Goal: Task Accomplishment & Management: Use online tool/utility

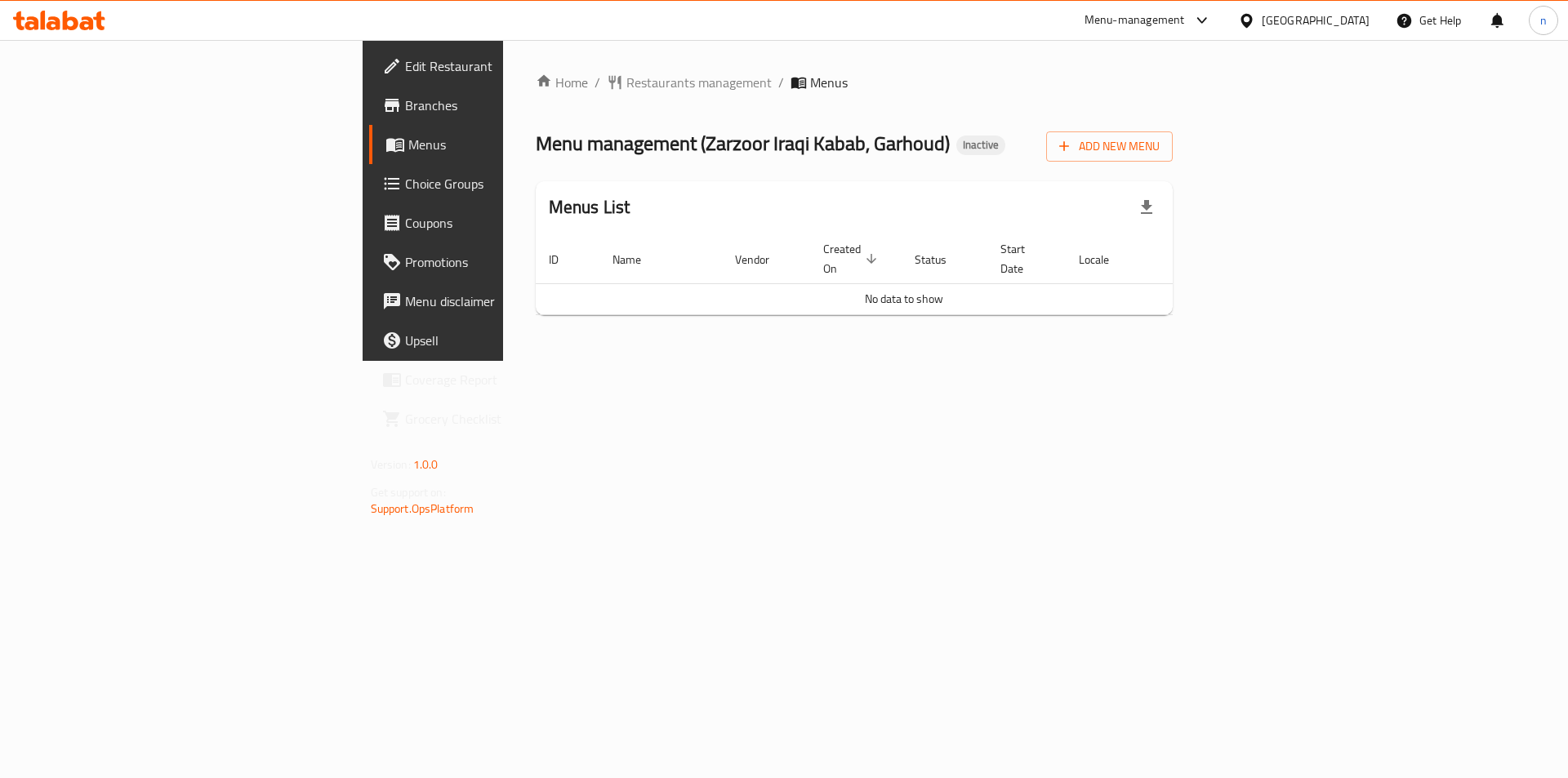
click at [1206, 361] on div "Home / Restaurants management / Menus Menu management ( Zarzoor Iraqi Kabab, Ga…" at bounding box center [855, 200] width 703 height 320
click at [405, 58] on span "Edit Restaurant" at bounding box center [508, 66] width 207 height 20
drag, startPoint x: 1483, startPoint y: 370, endPoint x: 1424, endPoint y: 360, distance: 59.8
click at [1206, 361] on div "Home / Restaurants management / Menus Menu management ( Zarzoor Iraqi Kabab, Ga…" at bounding box center [855, 200] width 703 height 320
click at [1159, 152] on span "Add New Menu" at bounding box center [1109, 146] width 101 height 20
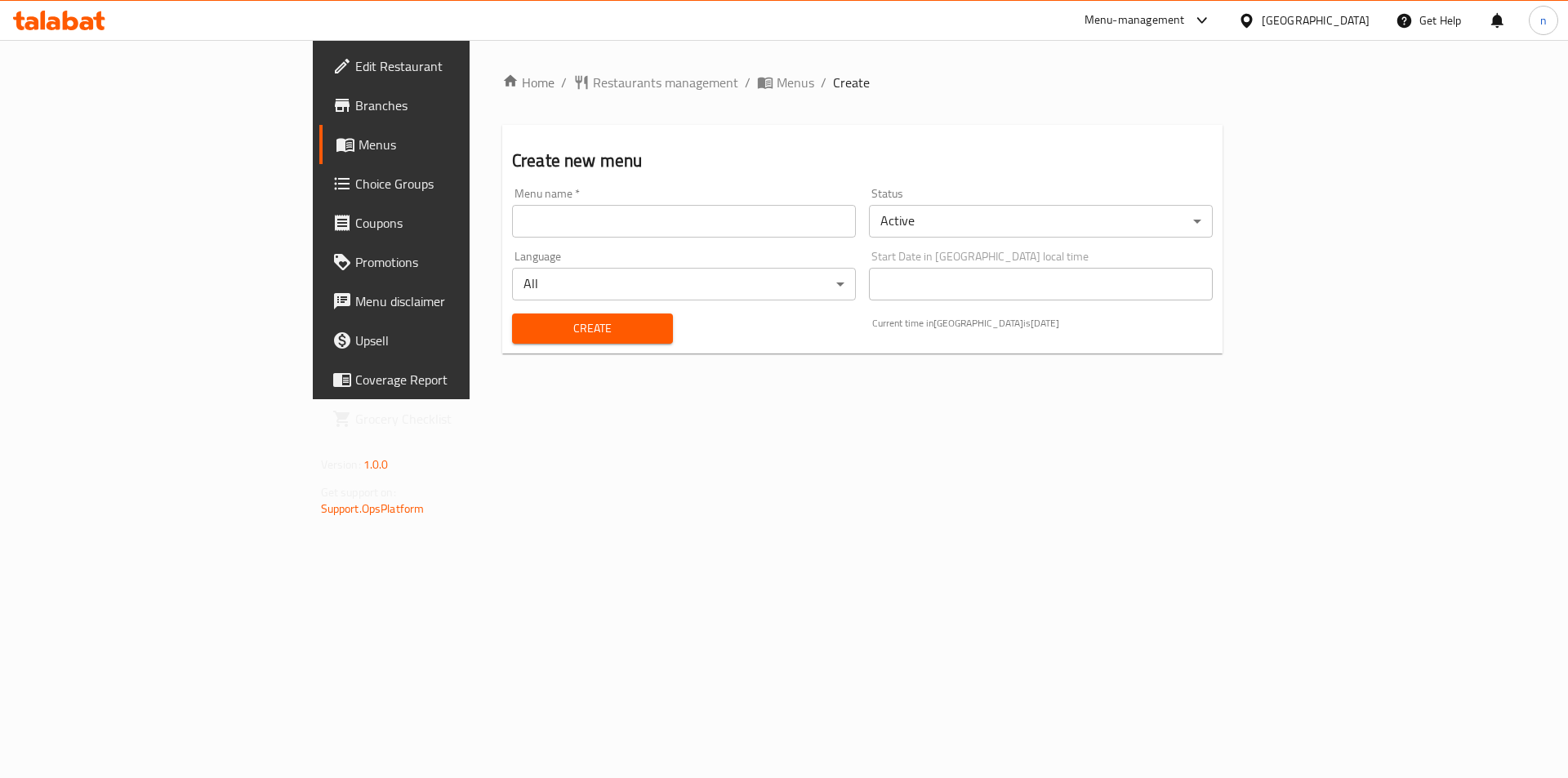
click at [512, 199] on div "Menu name   * Menu name *" at bounding box center [684, 213] width 344 height 50
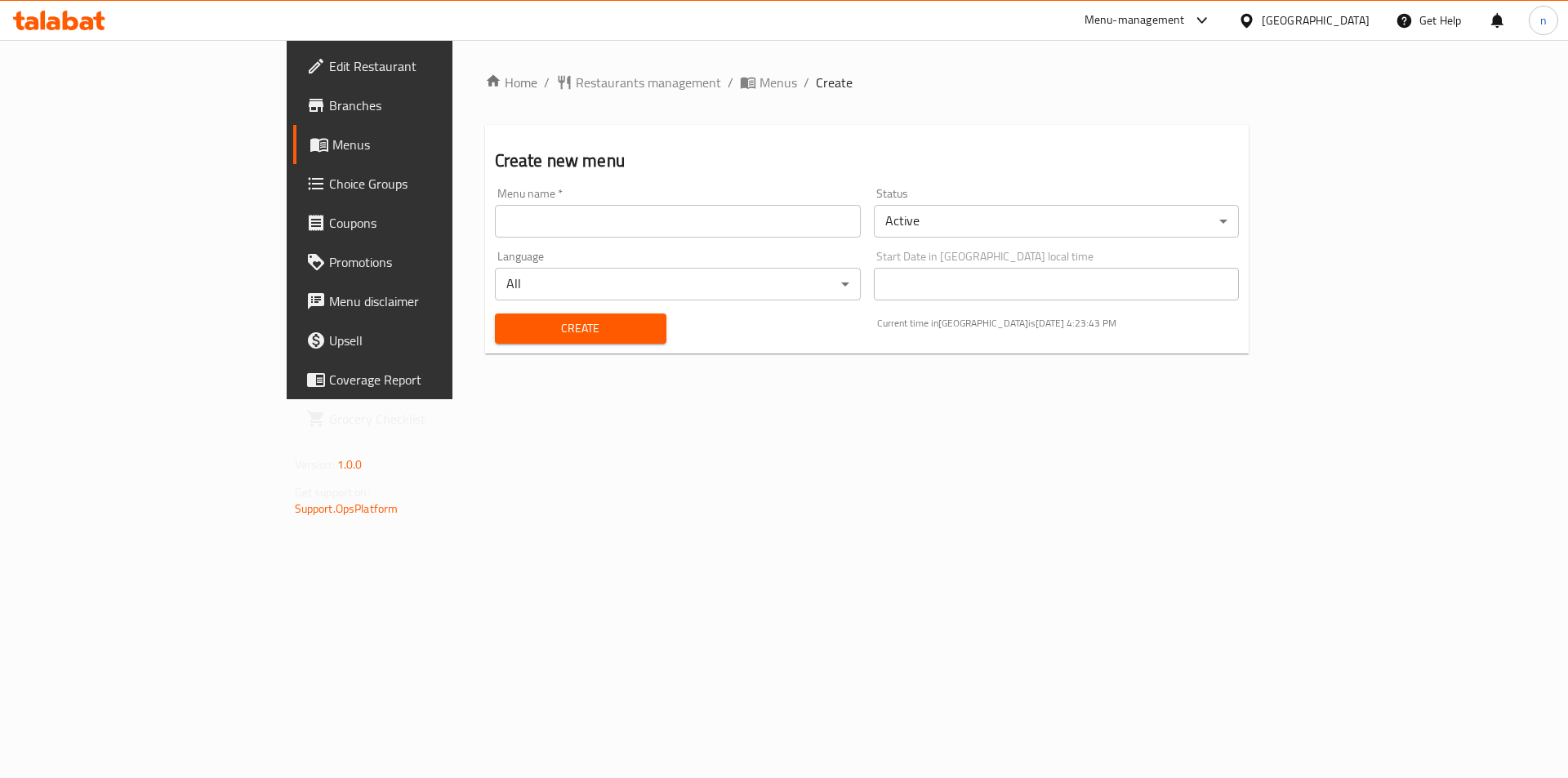
click at [495, 213] on input "text" at bounding box center [678, 221] width 366 height 33
type input "30/9"
click at [508, 324] on span "Create" at bounding box center [580, 328] width 145 height 20
click at [760, 77] on span "Menus" at bounding box center [778, 83] width 37 height 20
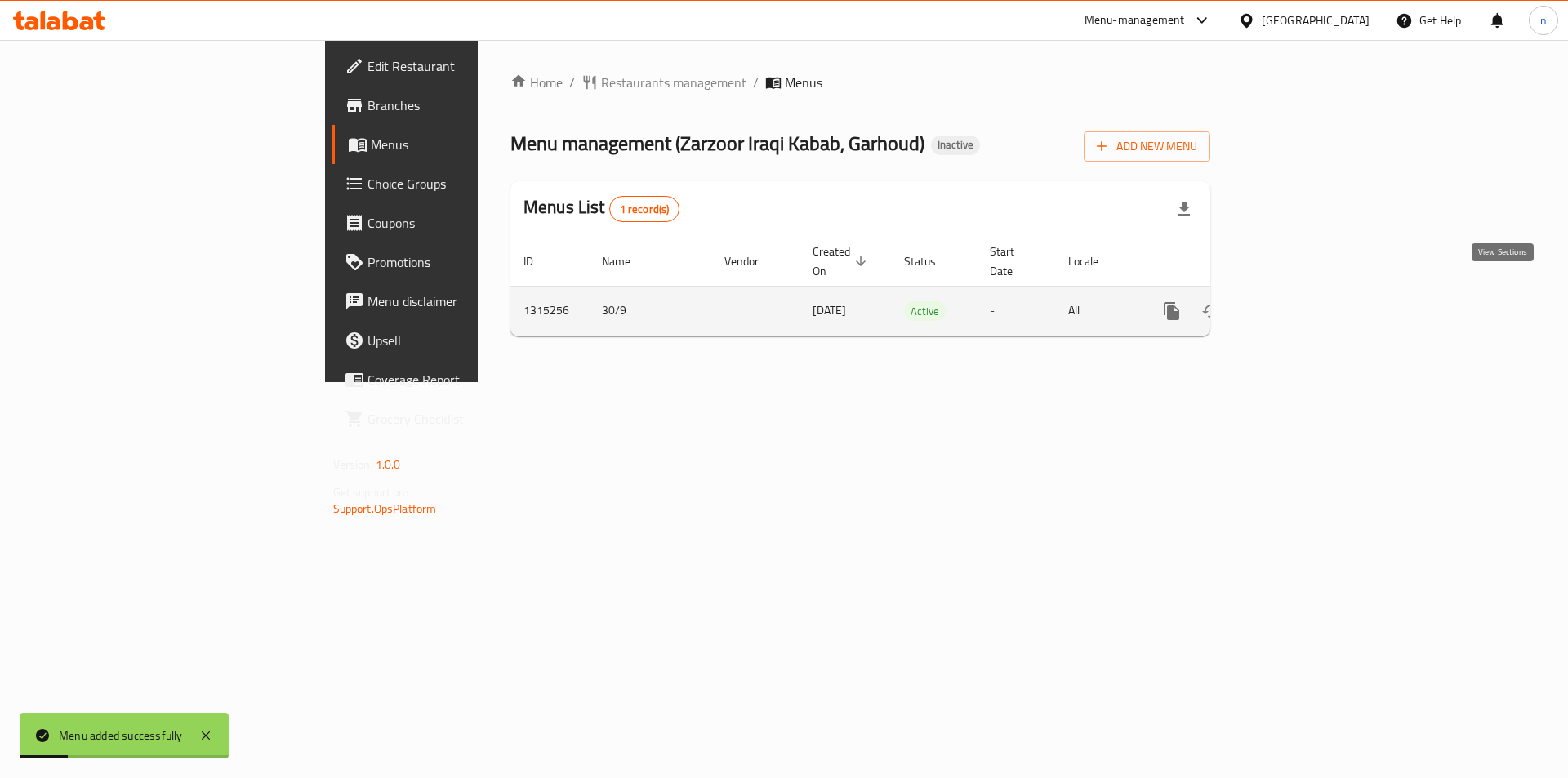
click at [1299, 301] on icon "enhanced table" at bounding box center [1289, 311] width 20 height 20
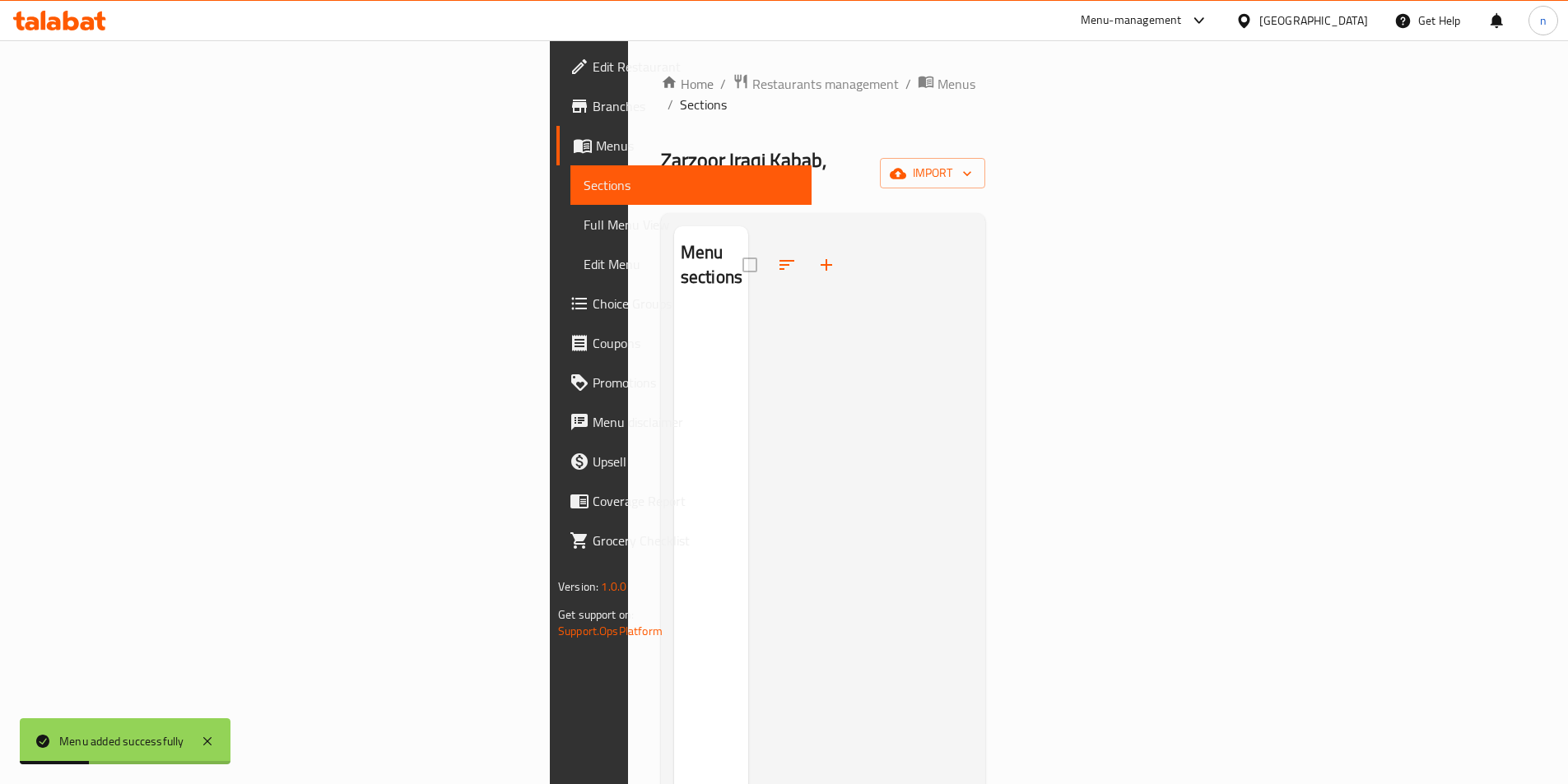
click at [985, 124] on div "Home / Restaurants management / Menus / Sections Zarzoor Iraqi Kabab, Garhoud I…" at bounding box center [822, 548] width 324 height 950
click at [972, 163] on span "import" at bounding box center [933, 173] width 79 height 21
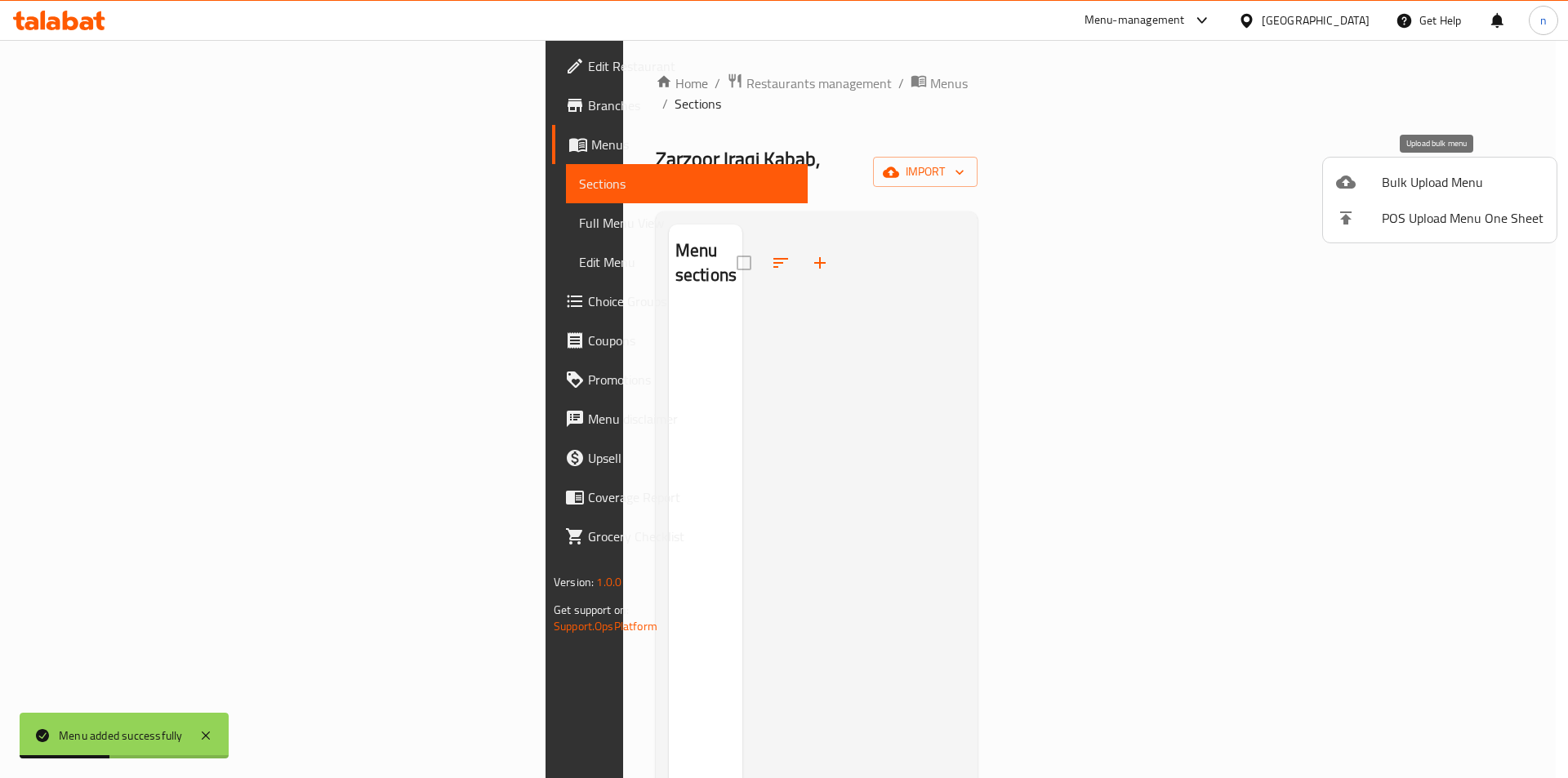
click at [1414, 192] on span "Bulk Upload Menu" at bounding box center [1463, 182] width 162 height 20
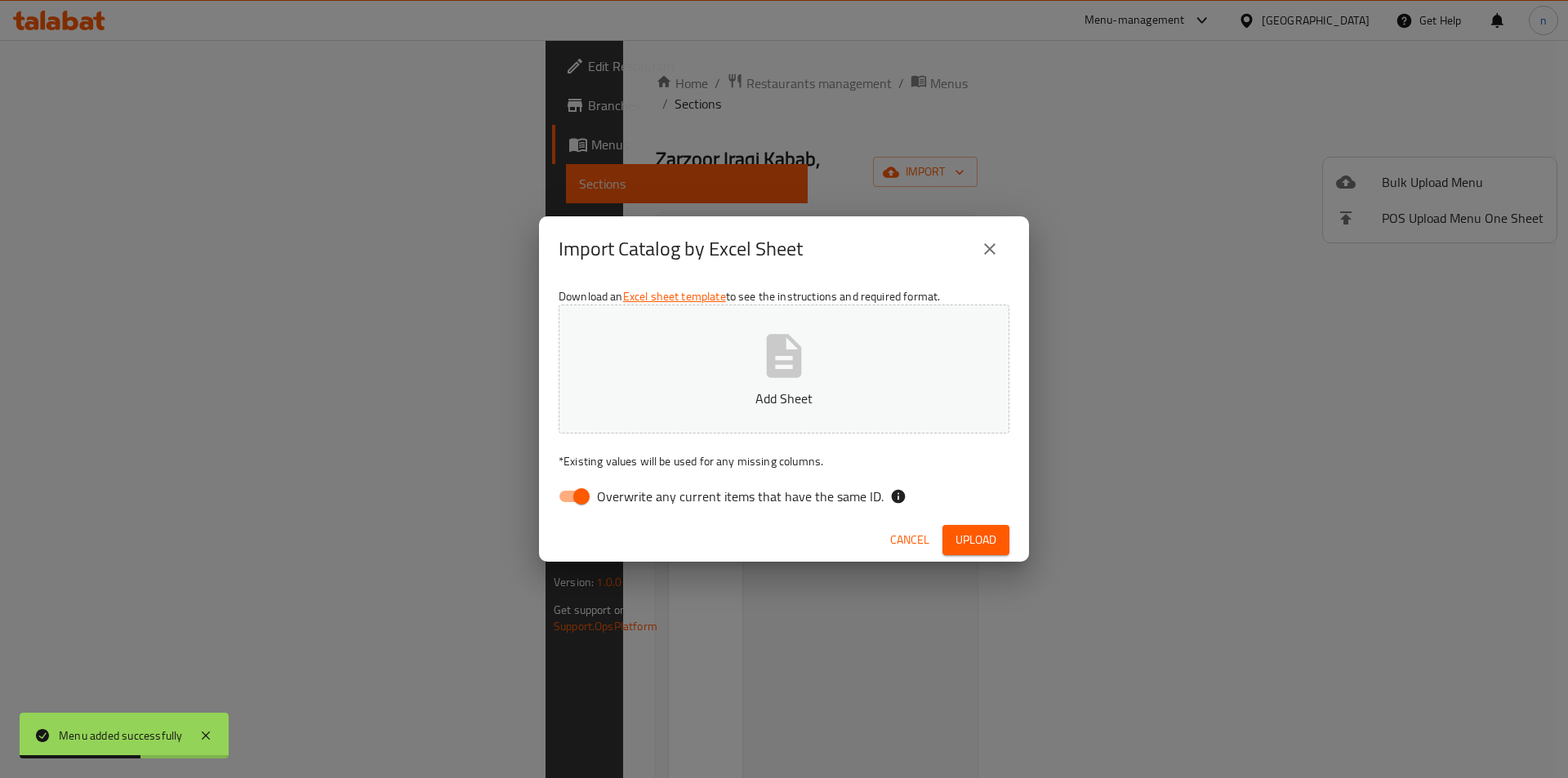
click at [563, 486] on input "Overwrite any current items that have the same ID." at bounding box center [581, 496] width 93 height 31
checkbox input "false"
drag, startPoint x: 984, startPoint y: 532, endPoint x: 1003, endPoint y: 545, distance: 23.0
click at [984, 532] on span "Upload" at bounding box center [976, 539] width 41 height 20
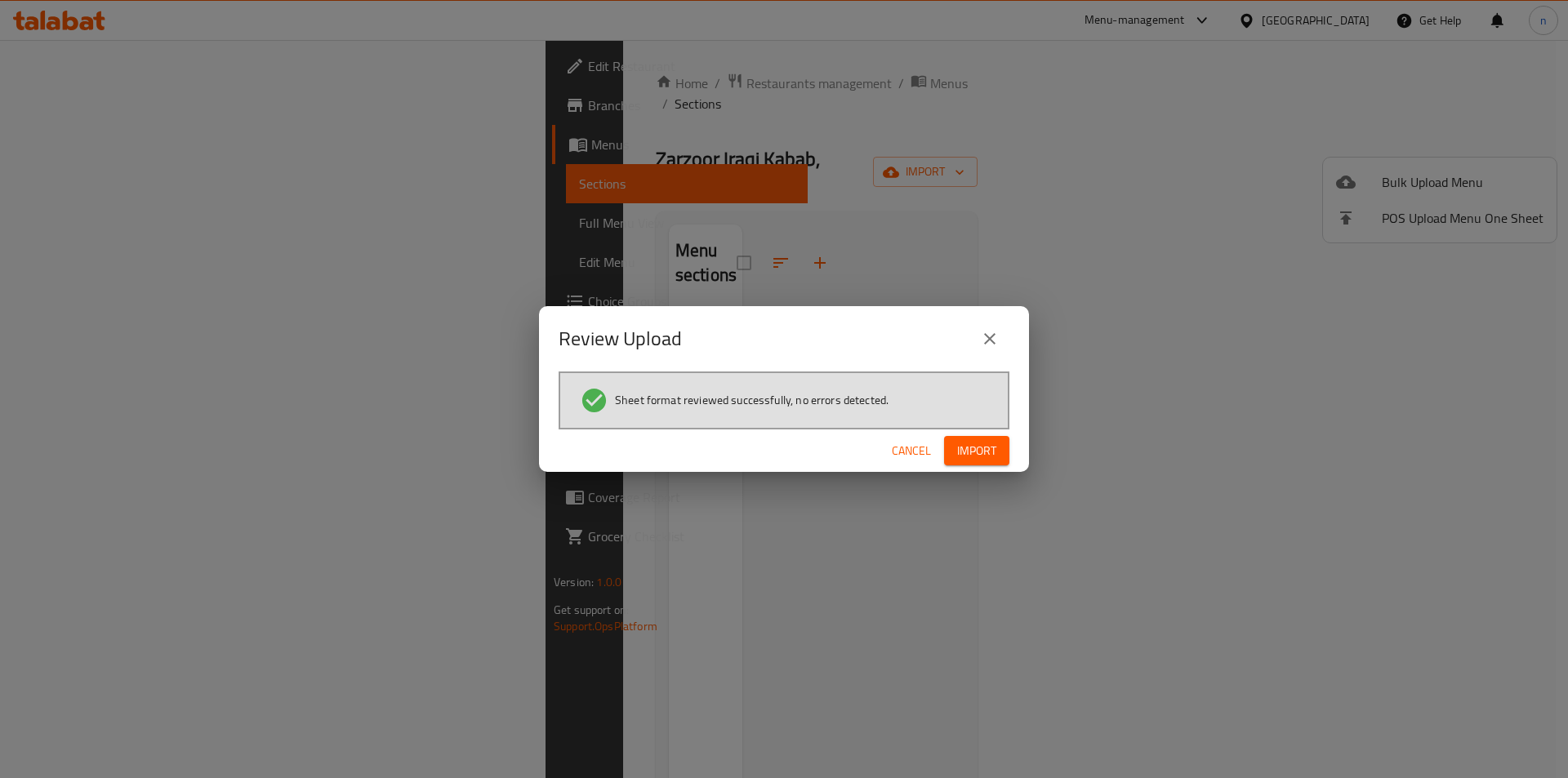
click at [979, 442] on span "Import" at bounding box center [977, 450] width 39 height 20
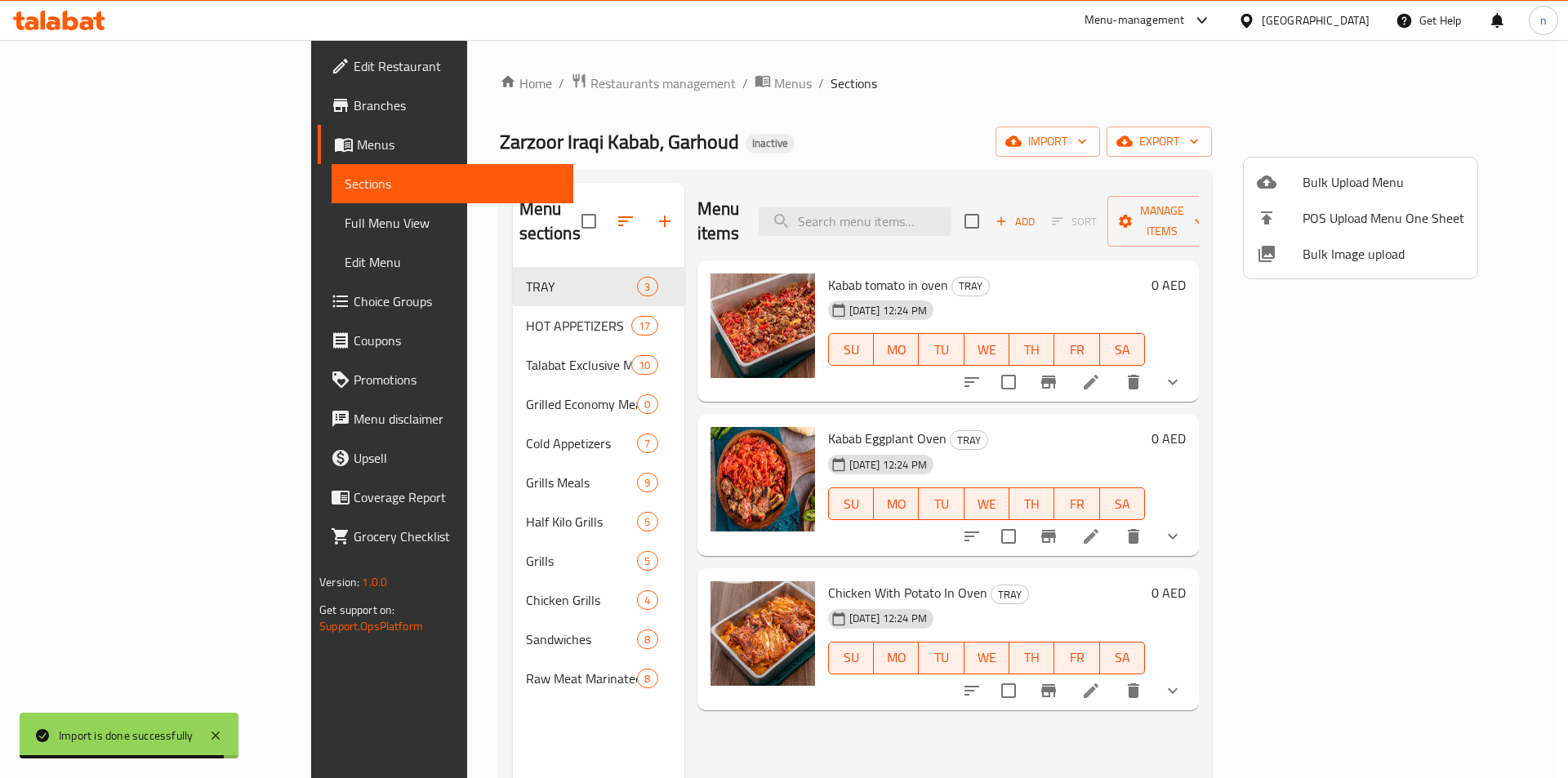
click at [345, 305] on div at bounding box center [784, 389] width 1568 height 778
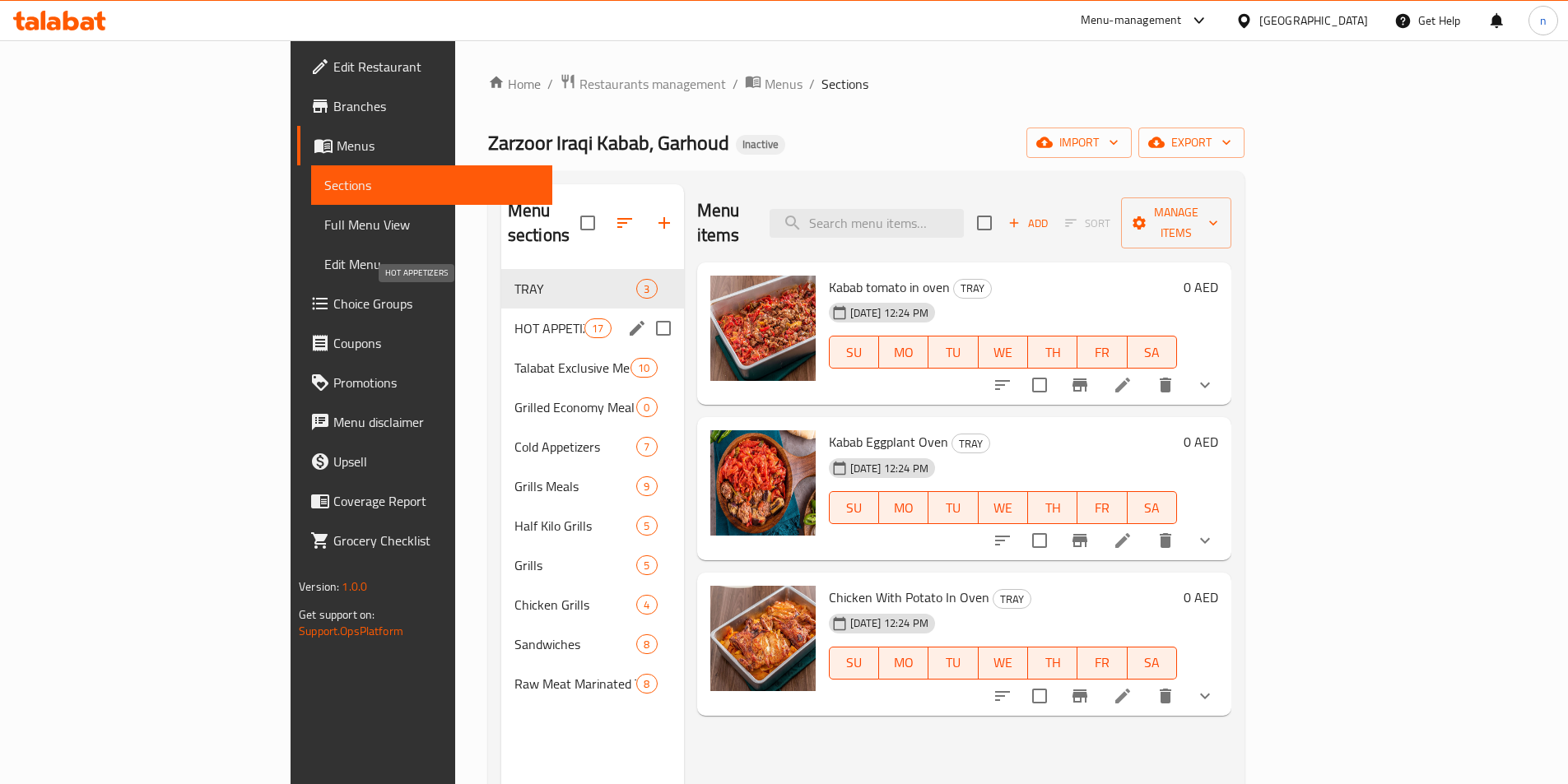
click at [514, 318] on span "HOT APPETIZERS" at bounding box center [549, 328] width 70 height 20
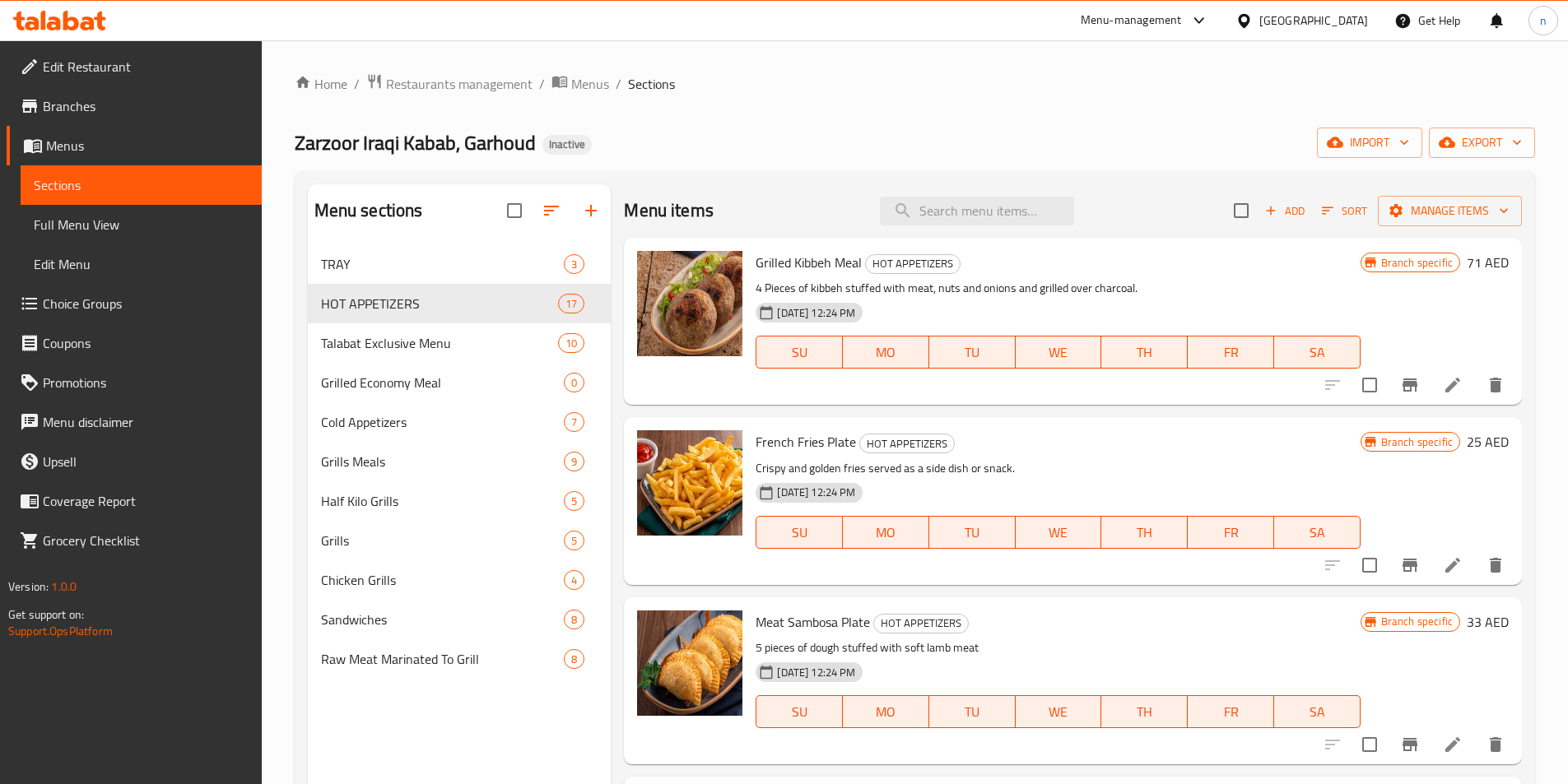
click at [844, 126] on div "Home / Restaurants management / Menus / Sections Zarzoor Iraqi Kabab, Garhoud I…" at bounding box center [915, 527] width 1240 height 909
click at [152, 103] on span "Branches" at bounding box center [145, 106] width 206 height 20
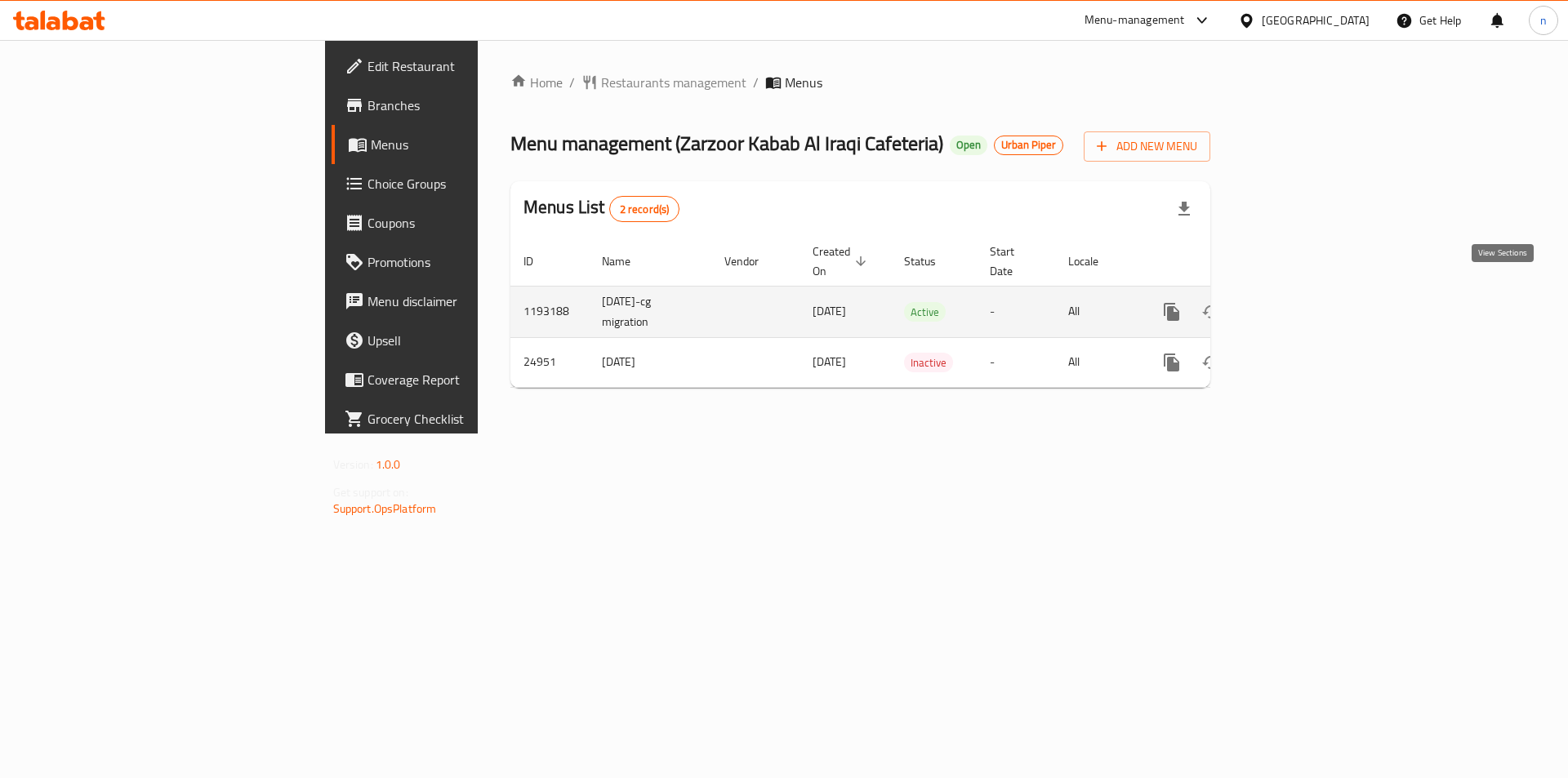
click at [1309, 296] on link "enhanced table" at bounding box center [1289, 312] width 39 height 39
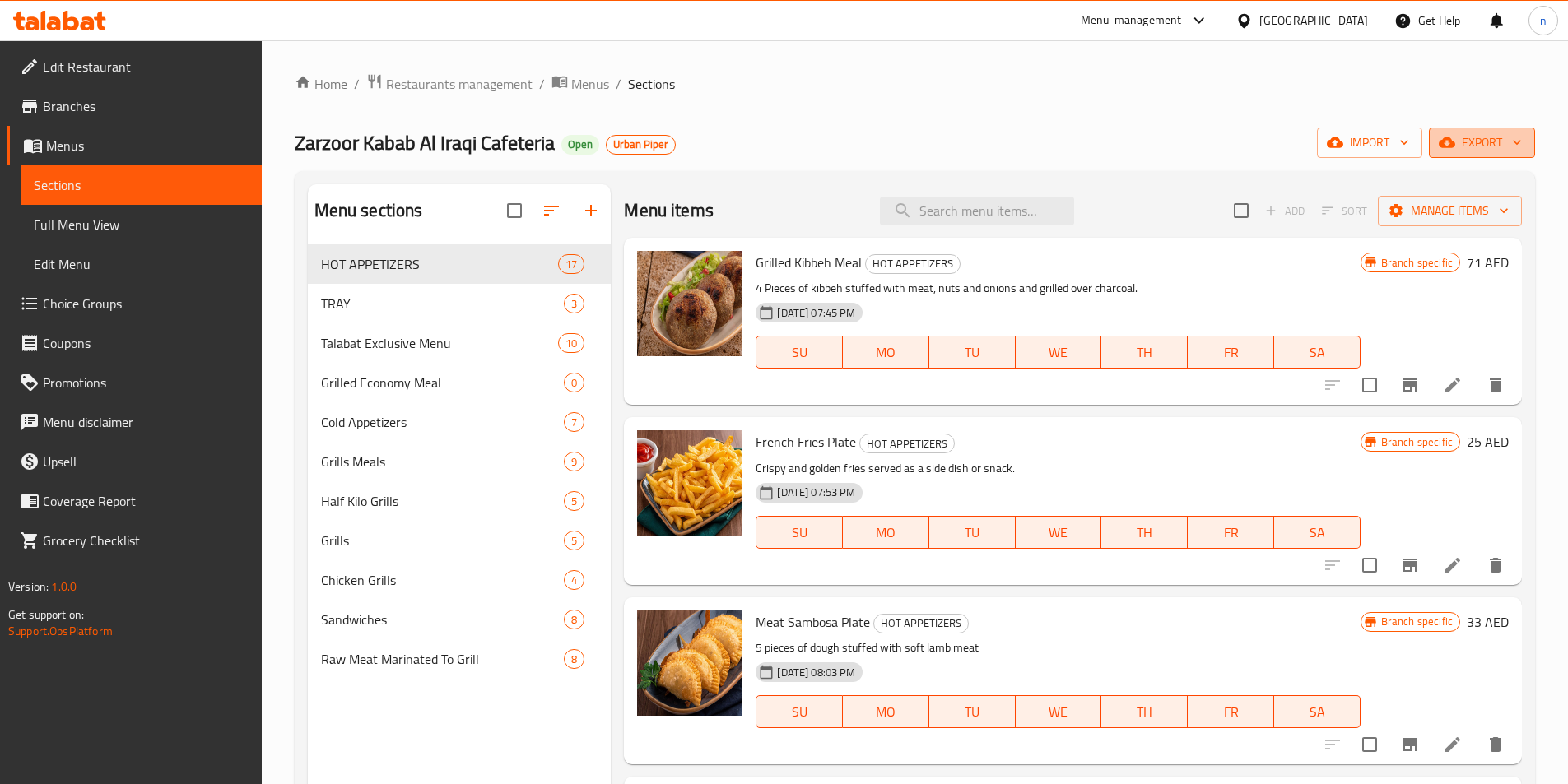
click at [1485, 151] on span "export" at bounding box center [1482, 143] width 80 height 21
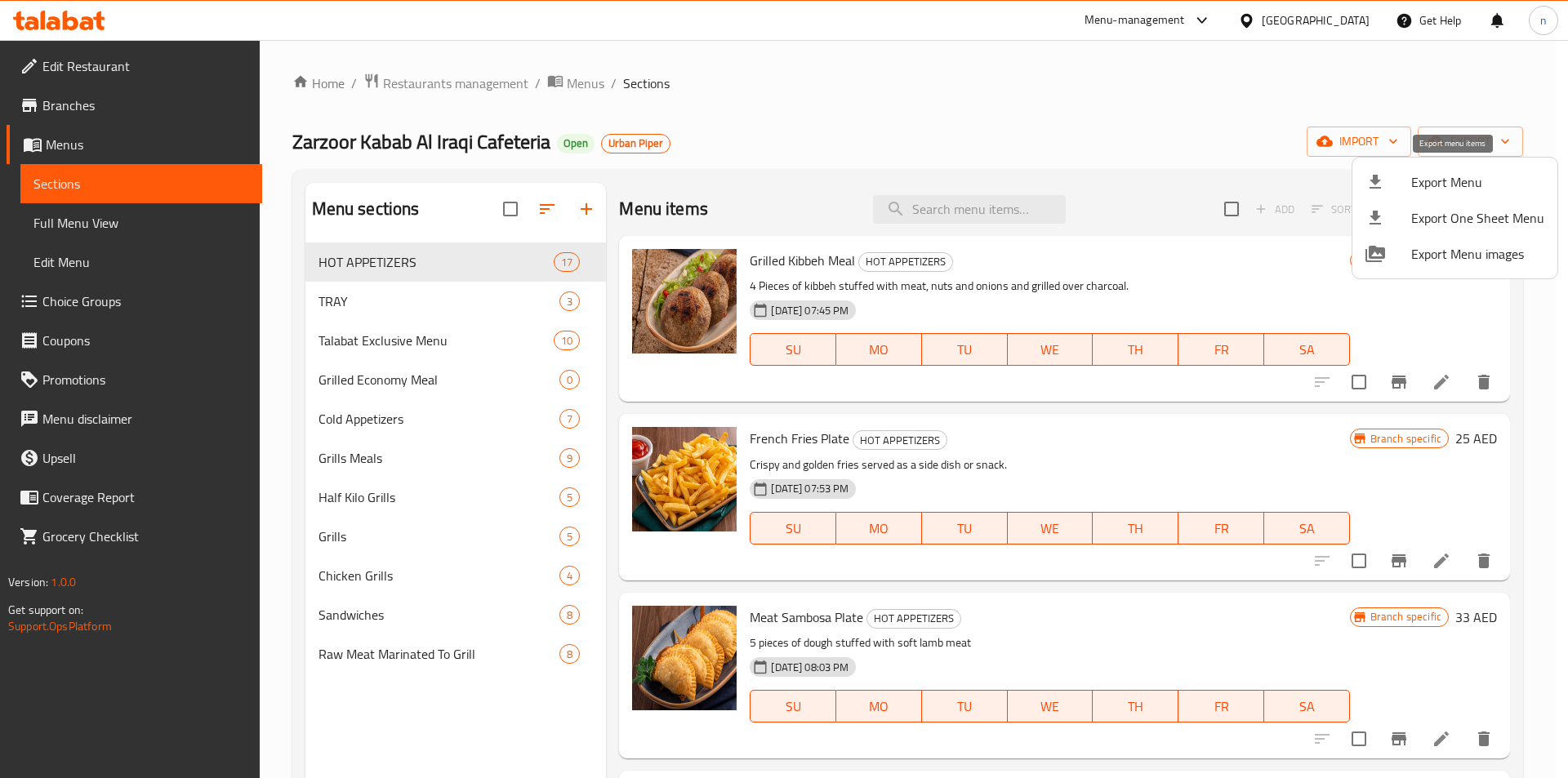
click at [1430, 186] on span "Export Menu" at bounding box center [1477, 182] width 133 height 20
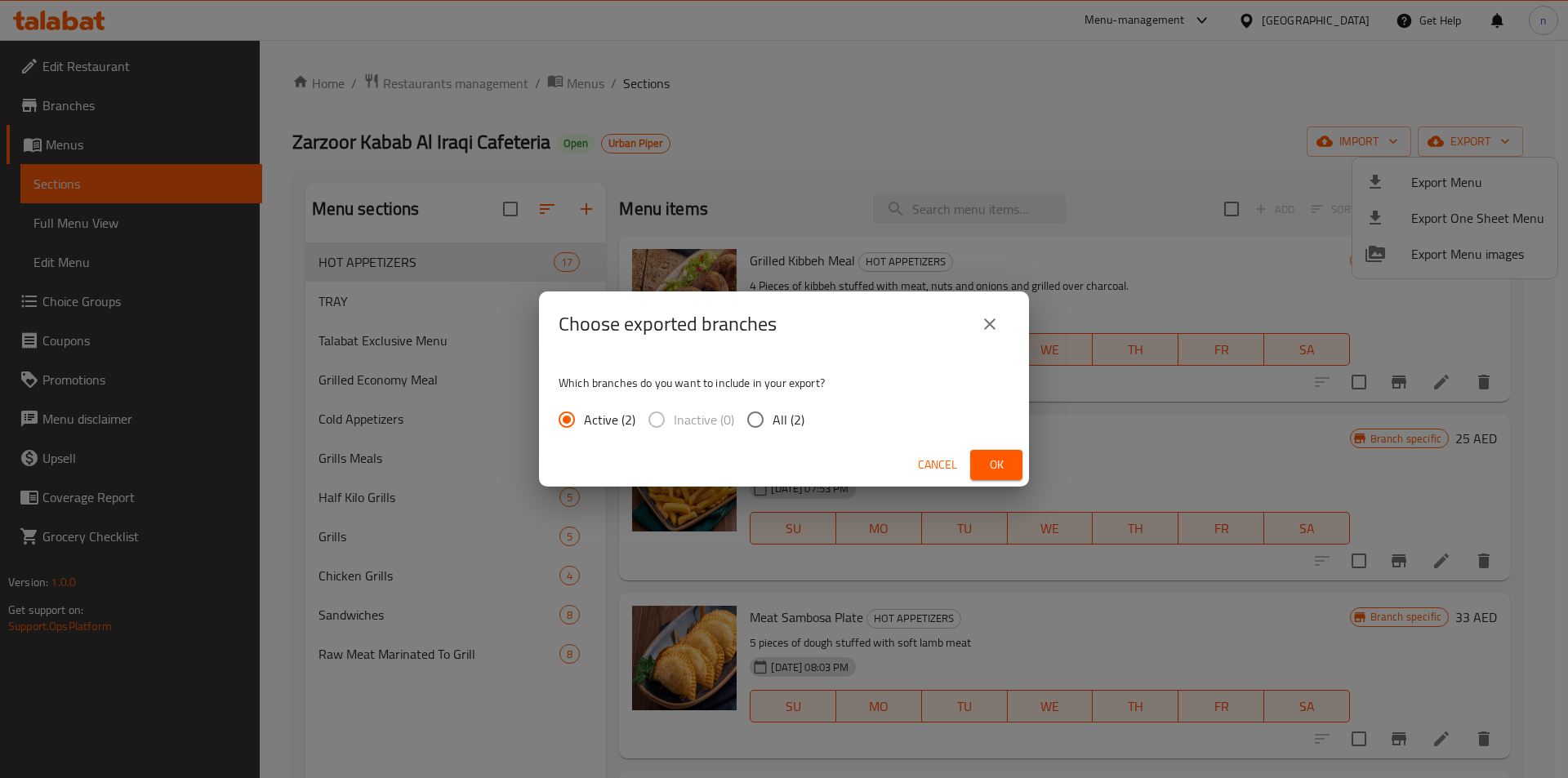
click at [754, 424] on input "All (2)" at bounding box center [755, 419] width 35 height 35
radio input "true"
click at [979, 459] on button "Ok" at bounding box center [996, 465] width 53 height 30
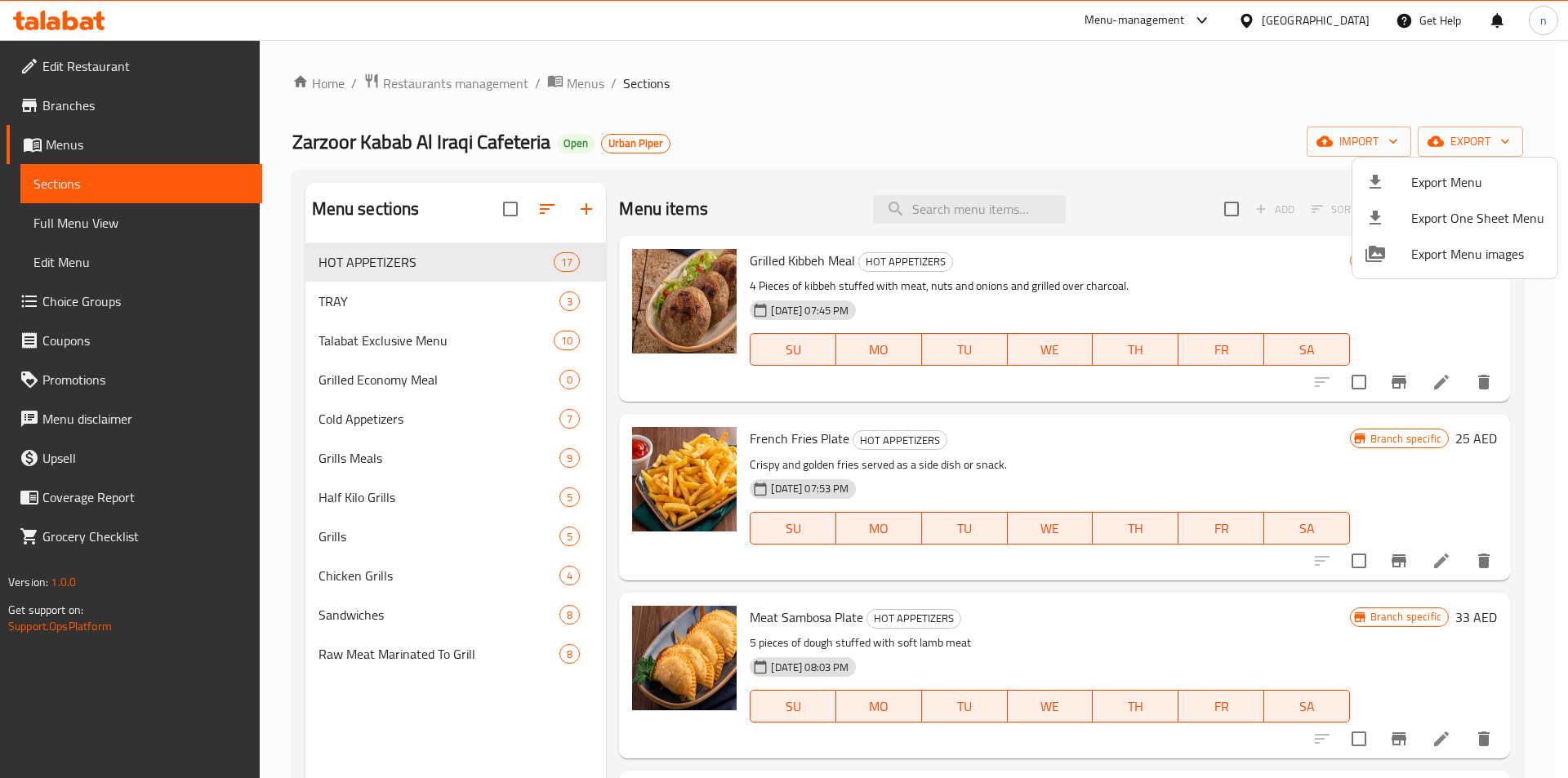
click at [64, 56] on div at bounding box center [784, 389] width 1568 height 778
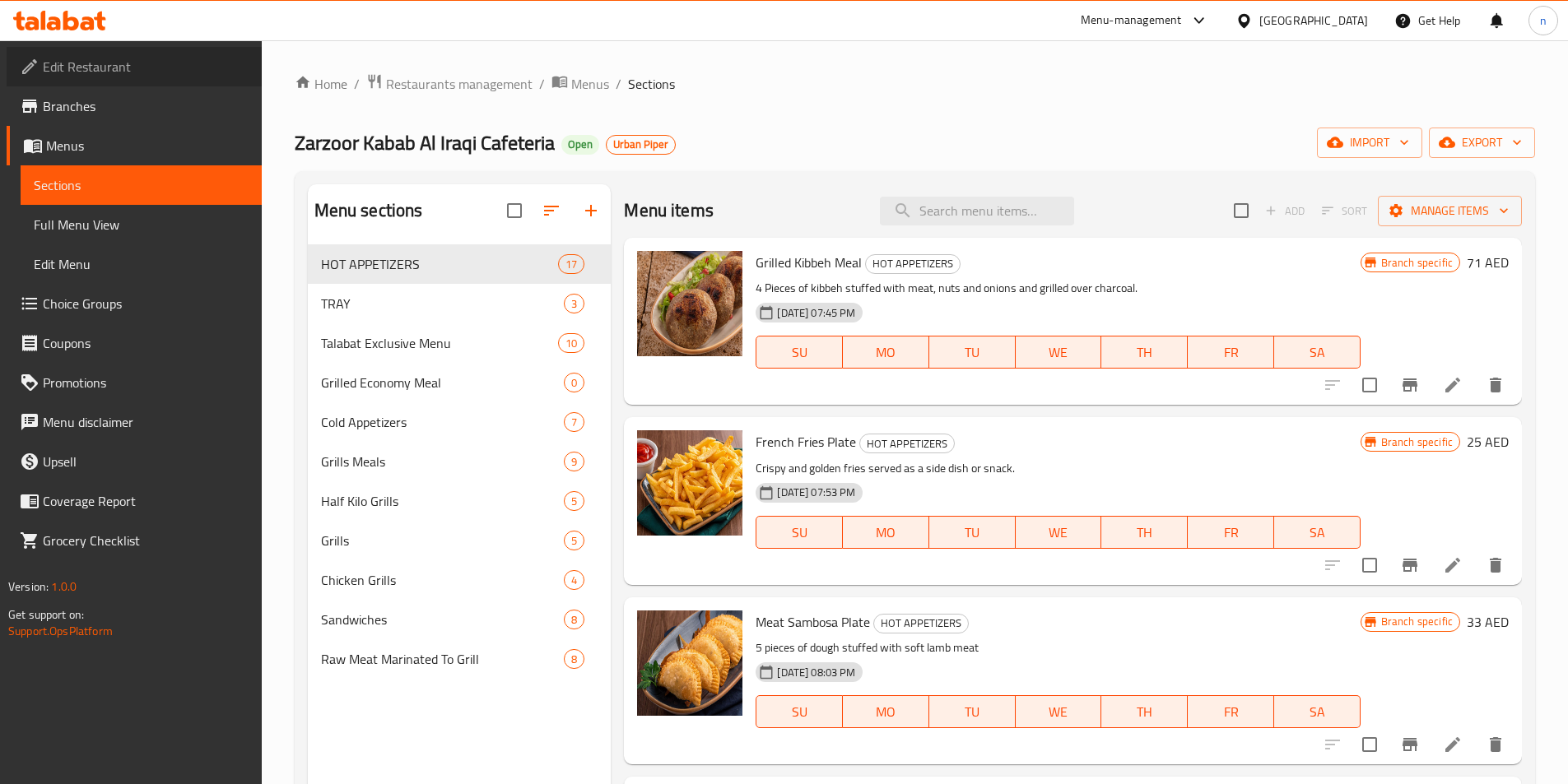
click at [65, 57] on span "Edit Restaurant" at bounding box center [145, 66] width 206 height 20
